Goal: Task Accomplishment & Management: Complete application form

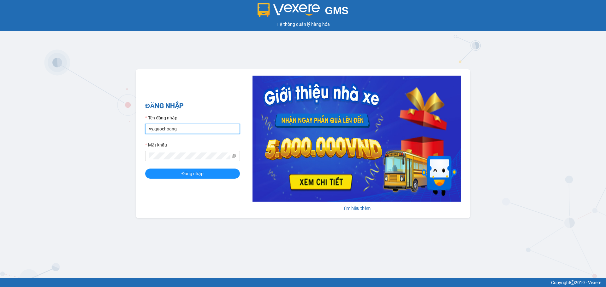
click at [153, 127] on input "vy.quochoang" at bounding box center [192, 129] width 95 height 10
type input "ngochan.quochoang"
click at [230, 175] on button "Đăng nhập" at bounding box center [192, 174] width 95 height 10
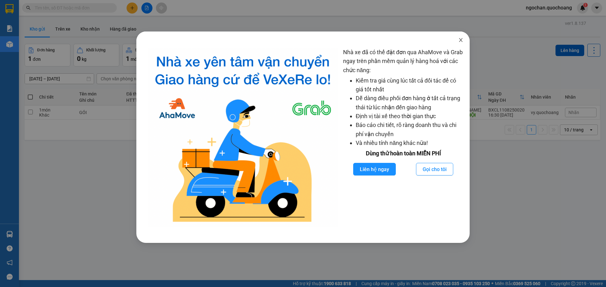
click at [460, 39] on icon "close" at bounding box center [460, 40] width 5 height 5
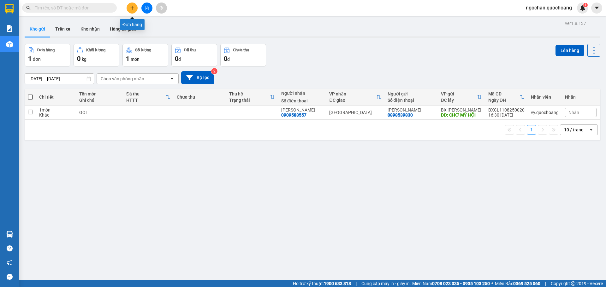
click at [131, 6] on icon "plus" at bounding box center [132, 8] width 4 height 4
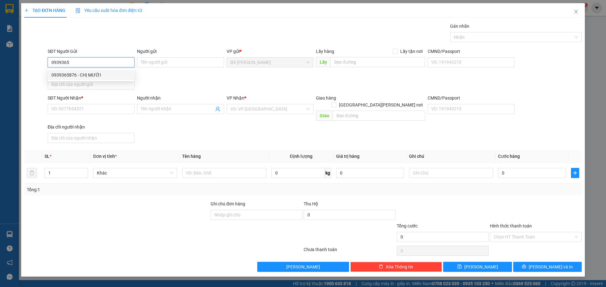
click at [83, 73] on div "0939365876 - CHỊ MƯỜI" at bounding box center [90, 75] width 79 height 7
type input "0939365876"
type input "CHỊ MƯỜI"
type input "0939365876"
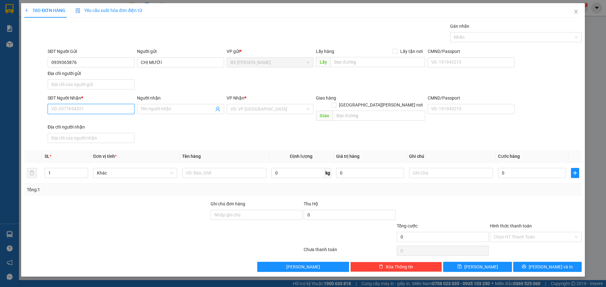
click at [71, 106] on input "SĐT Người Nhận *" at bounding box center [91, 109] width 87 height 10
click at [81, 122] on div "0716680848 - CHỊ HƯƠNG" at bounding box center [90, 121] width 79 height 7
type input "0716680848"
type input "CHỊ [PERSON_NAME]"
type input "0716680848"
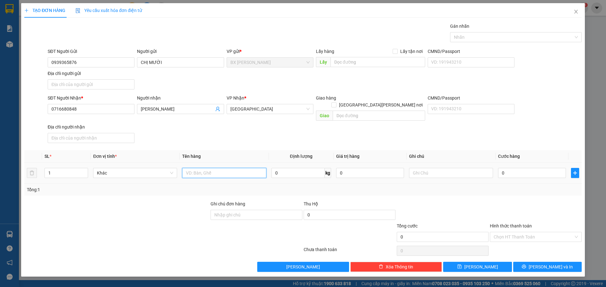
click at [210, 168] on input "text" at bounding box center [224, 173] width 84 height 10
type input "b"
click at [580, 232] on div "Chọn HT Thanh Toán" at bounding box center [535, 237] width 92 height 10
type input "BAO"
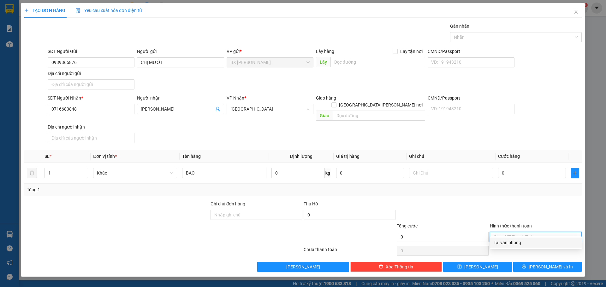
click at [574, 232] on div "Chọn HT Thanh Toán" at bounding box center [535, 237] width 92 height 10
click at [537, 201] on div at bounding box center [535, 212] width 93 height 22
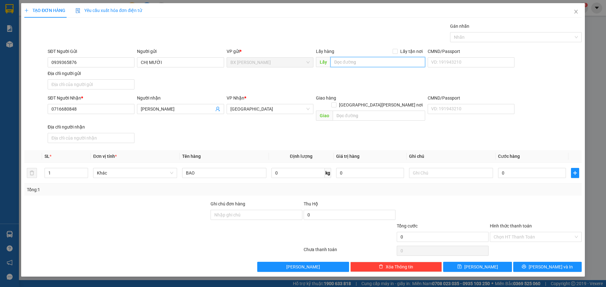
click at [351, 61] on input "text" at bounding box center [377, 62] width 95 height 10
type input "BAO BẮP CẦN LỐ"
click at [553, 264] on span "Lưu và In" at bounding box center [550, 267] width 44 height 7
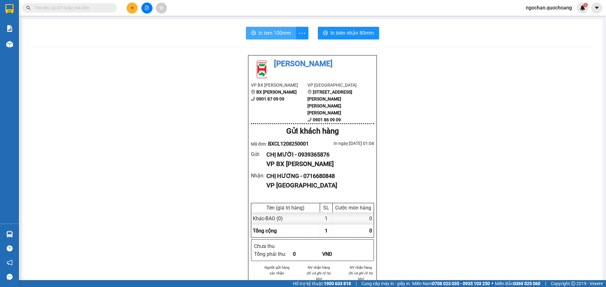
click at [267, 31] on span "In tem 100mm" at bounding box center [274, 33] width 32 height 8
click at [300, 29] on icon "more" at bounding box center [302, 33] width 8 height 8
click at [254, 32] on button "In tem 100mm" at bounding box center [271, 33] width 50 height 13
click at [131, 10] on button at bounding box center [131, 8] width 11 height 11
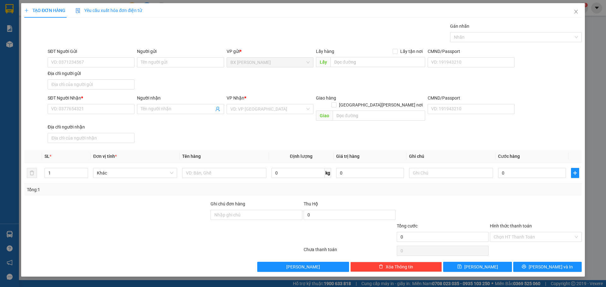
click at [190, 25] on div "Gán nhãn Nhãn" at bounding box center [314, 34] width 536 height 22
